Goal: Task Accomplishment & Management: Manage account settings

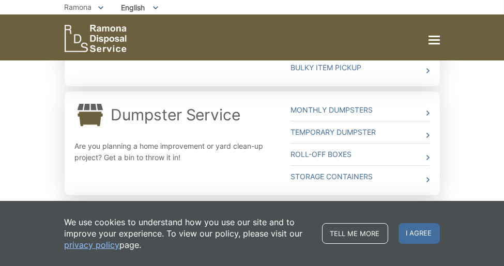
scroll to position [412, 0]
click at [348, 171] on link "Storage Containers" at bounding box center [360, 176] width 139 height 22
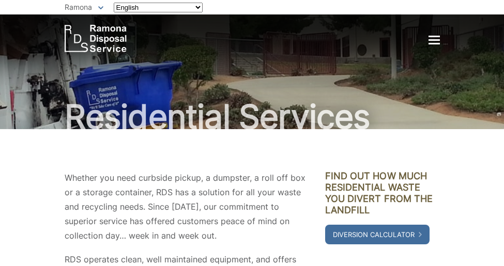
scroll to position [412, 0]
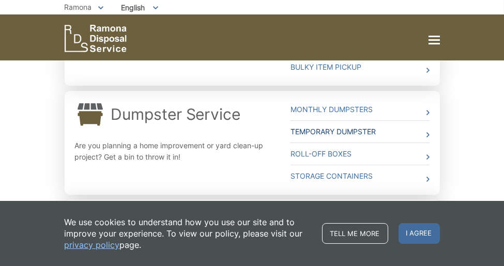
click at [305, 130] on link "Temporary Dumpster" at bounding box center [360, 132] width 139 height 22
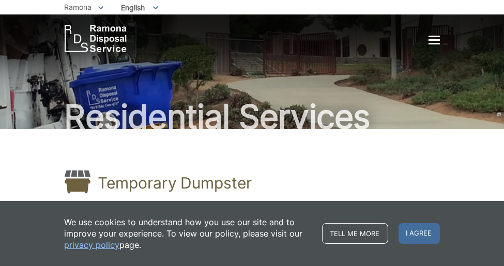
click at [434, 41] on div at bounding box center [434, 40] width 11 height 9
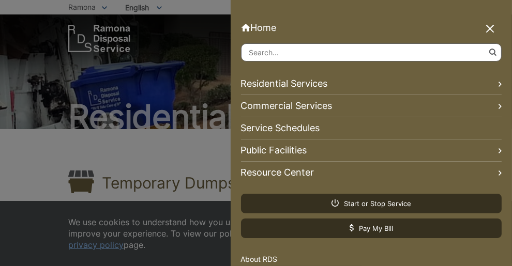
click at [315, 86] on link "Residential Services" at bounding box center [371, 84] width 261 height 22
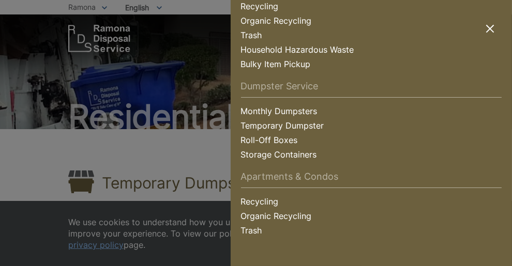
scroll to position [102, 0]
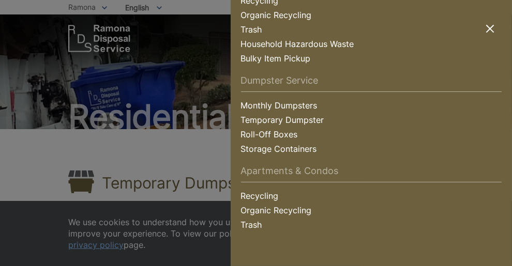
click at [302, 100] on link "Monthly Dumpsters" at bounding box center [371, 107] width 261 height 14
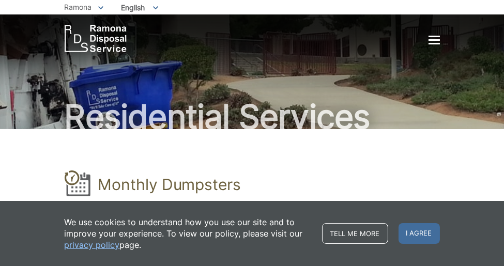
click at [431, 41] on div at bounding box center [434, 40] width 11 height 9
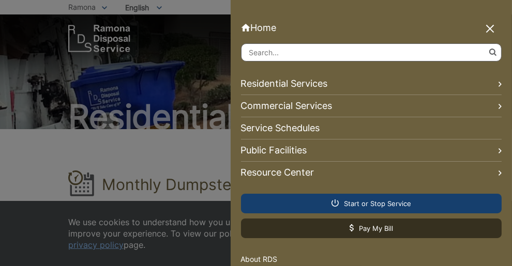
click at [383, 203] on span "Start or Stop Service" at bounding box center [371, 203] width 80 height 9
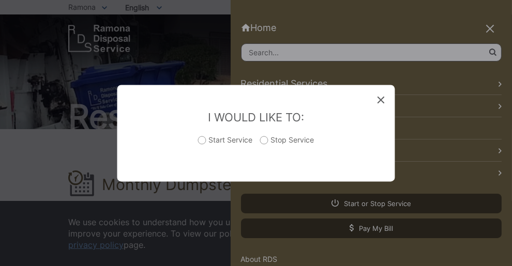
click at [266, 140] on label "Stop Service" at bounding box center [287, 145] width 54 height 21
radio input "true"
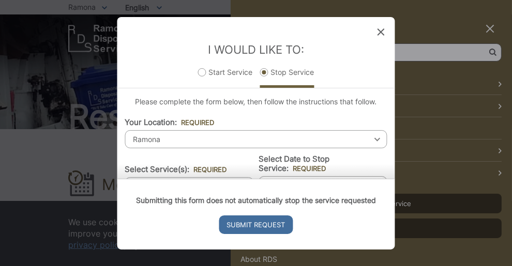
click at [369, 139] on div "Ramona Select your location Alpine Bonita Bonsall Borrego Springs Boulevard Bue…" at bounding box center [256, 139] width 262 height 18
click at [381, 32] on icon at bounding box center [380, 31] width 7 height 7
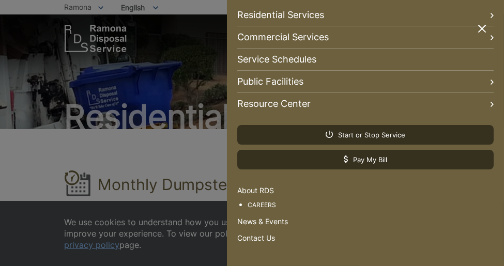
scroll to position [75, 0]
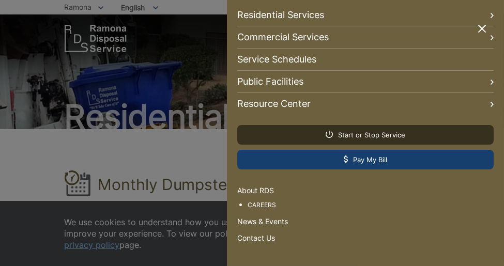
click at [361, 155] on span "Pay My Bill" at bounding box center [365, 159] width 43 height 9
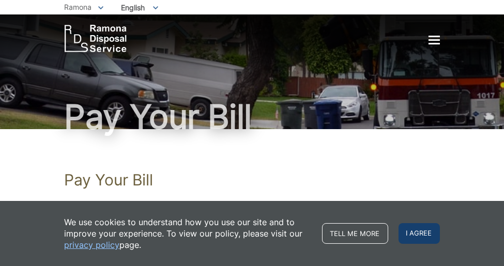
click at [415, 235] on span "I agree" at bounding box center [419, 233] width 41 height 21
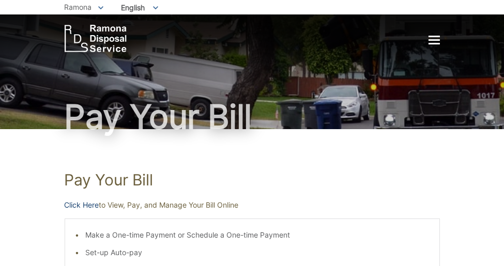
click at [85, 204] on link "Click Here" at bounding box center [82, 205] width 35 height 11
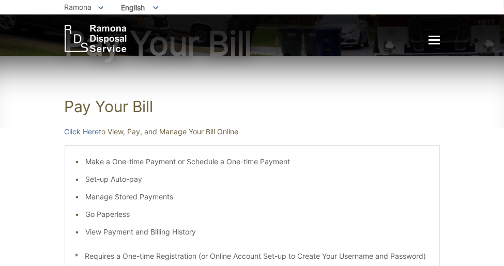
scroll to position [72, 0]
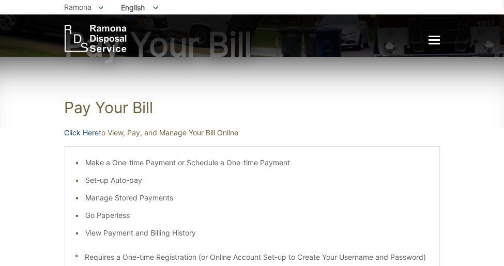
click at [74, 132] on link "Click Here" at bounding box center [82, 132] width 35 height 11
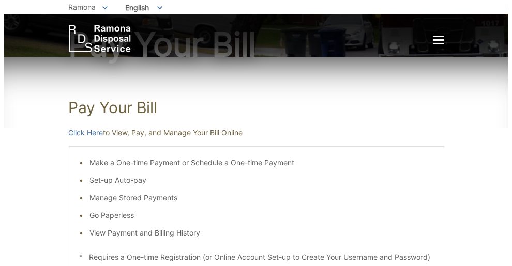
scroll to position [0, 0]
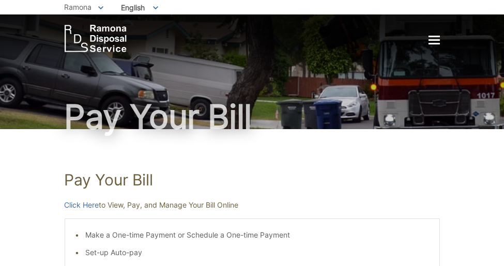
click at [434, 42] on div at bounding box center [434, 40] width 11 height 9
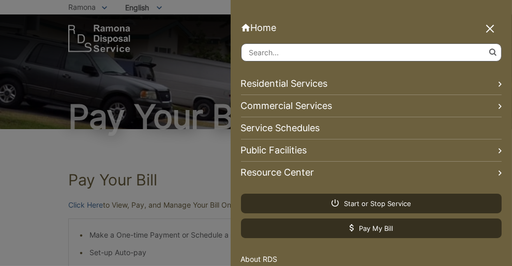
click at [323, 84] on link "Residential Services" at bounding box center [371, 84] width 261 height 22
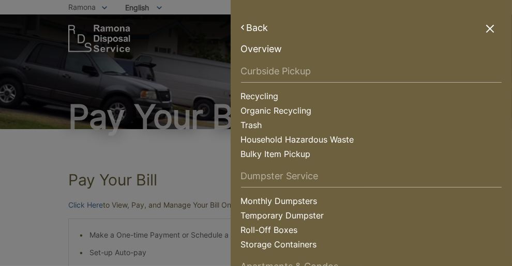
click at [296, 174] on link "Dumpster Service" at bounding box center [371, 179] width 261 height 17
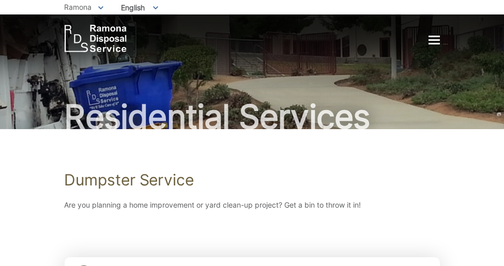
click at [434, 39] on div at bounding box center [434, 40] width 11 height 2
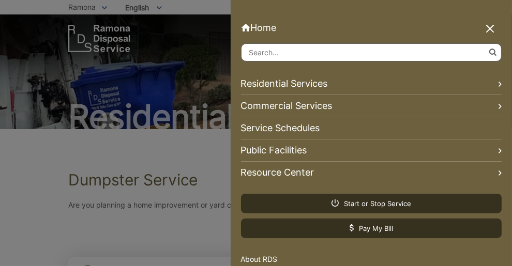
click at [303, 129] on link "Service Schedules" at bounding box center [371, 128] width 261 height 22
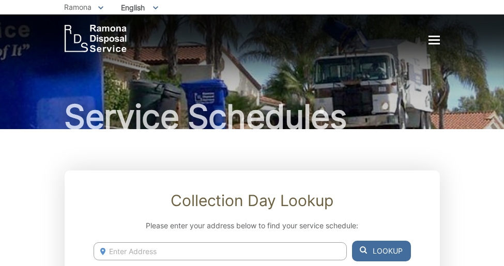
click at [435, 39] on div at bounding box center [434, 40] width 11 height 2
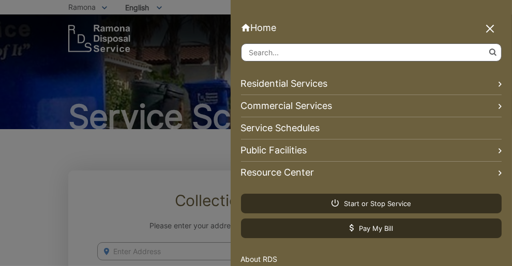
click at [265, 26] on link "Home" at bounding box center [371, 27] width 261 height 11
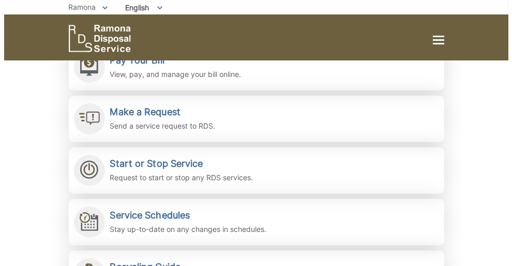
scroll to position [243, 0]
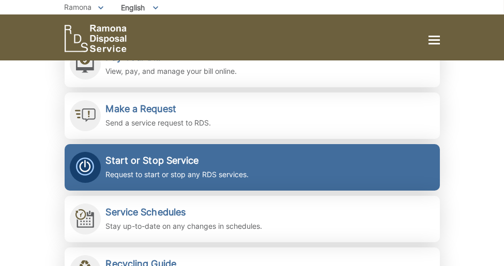
click at [184, 165] on h2 "Start or Stop Service" at bounding box center [177, 160] width 143 height 11
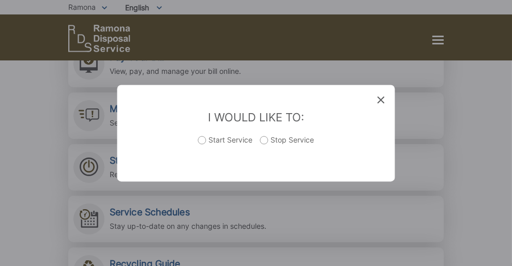
click at [266, 140] on label "Stop Service" at bounding box center [287, 145] width 54 height 21
radio input "true"
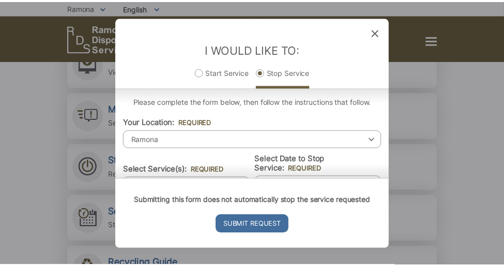
scroll to position [5, 0]
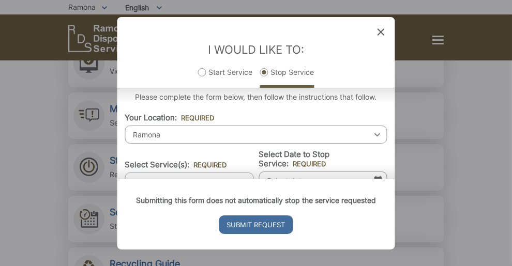
click at [382, 33] on icon at bounding box center [380, 31] width 7 height 7
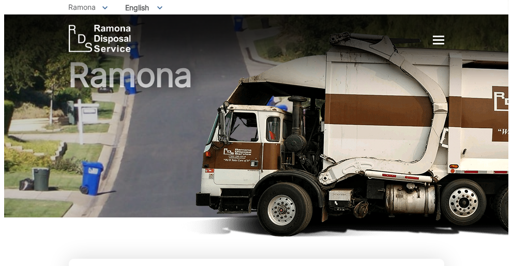
scroll to position [0, 0]
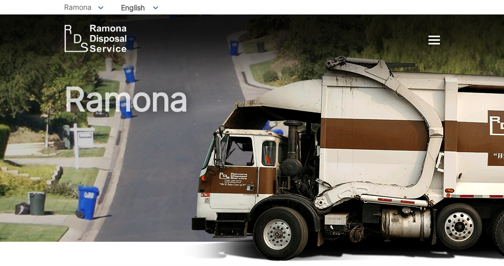
click at [434, 40] on div at bounding box center [434, 40] width 11 height 2
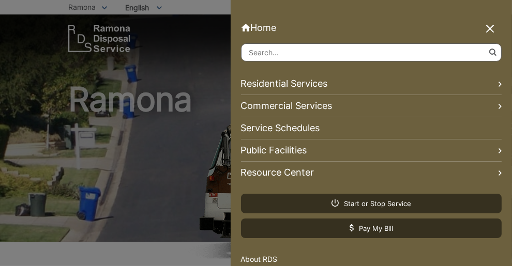
click at [318, 107] on link "Commercial Services" at bounding box center [371, 106] width 261 height 22
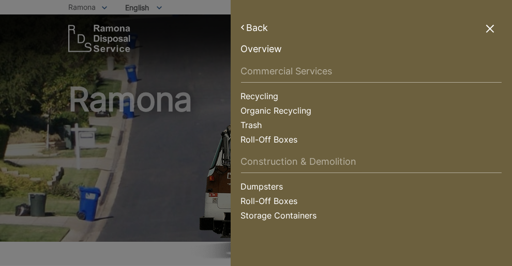
click at [265, 186] on link "Dumpsters" at bounding box center [371, 188] width 261 height 14
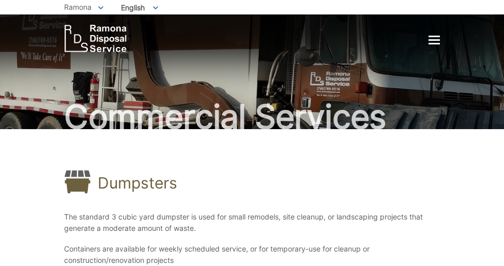
click at [435, 40] on div at bounding box center [434, 40] width 11 height 2
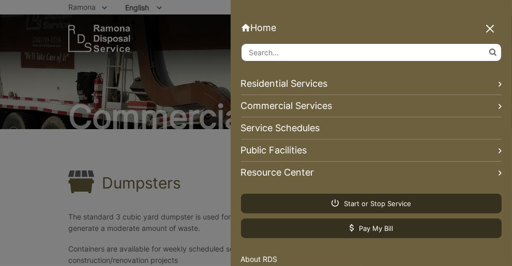
click at [260, 27] on link "Home" at bounding box center [371, 27] width 261 height 11
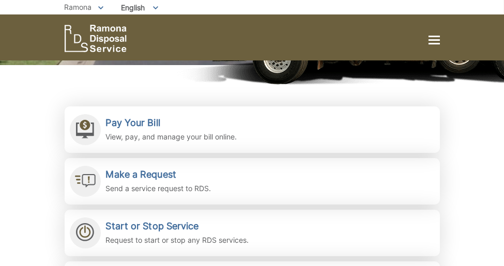
scroll to position [195, 0]
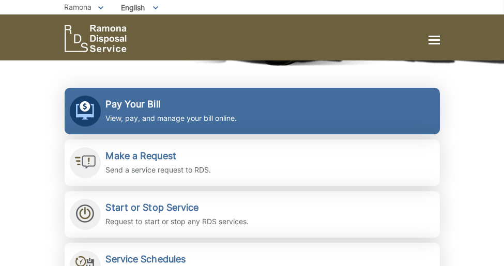
click at [158, 116] on p "View, pay, and manage your bill online." at bounding box center [171, 118] width 131 height 11
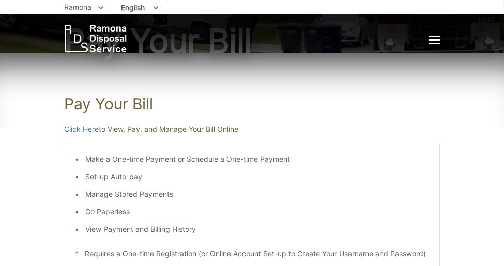
scroll to position [88, 0]
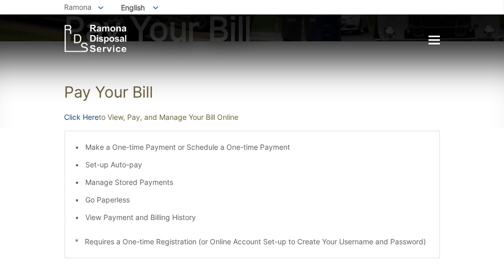
click at [90, 118] on link "Click Here" at bounding box center [82, 117] width 35 height 11
